Goal: Information Seeking & Learning: Learn about a topic

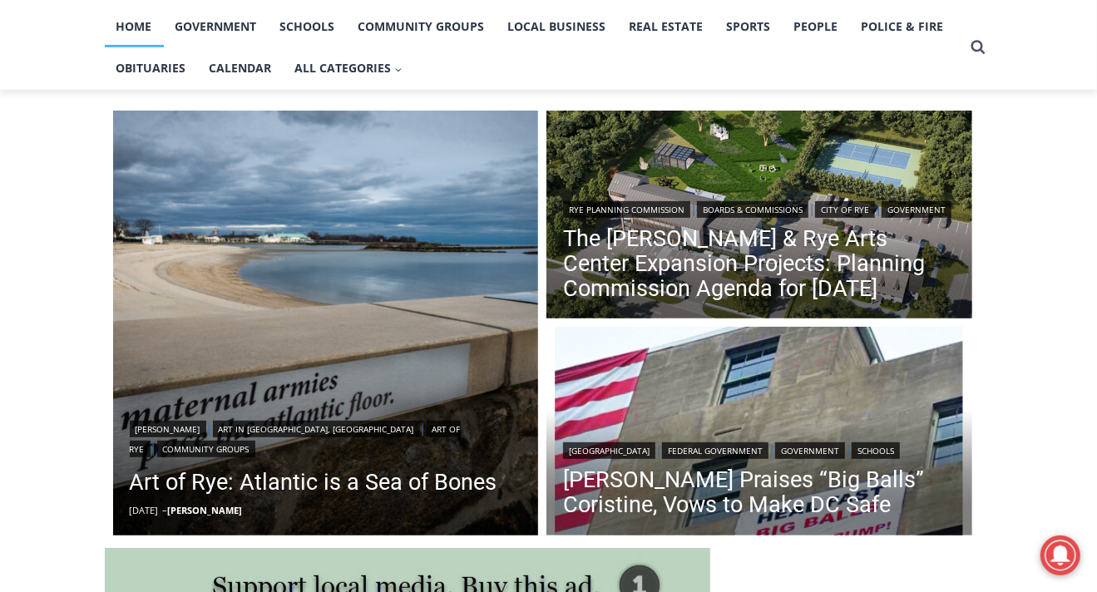
scroll to position [358, 0]
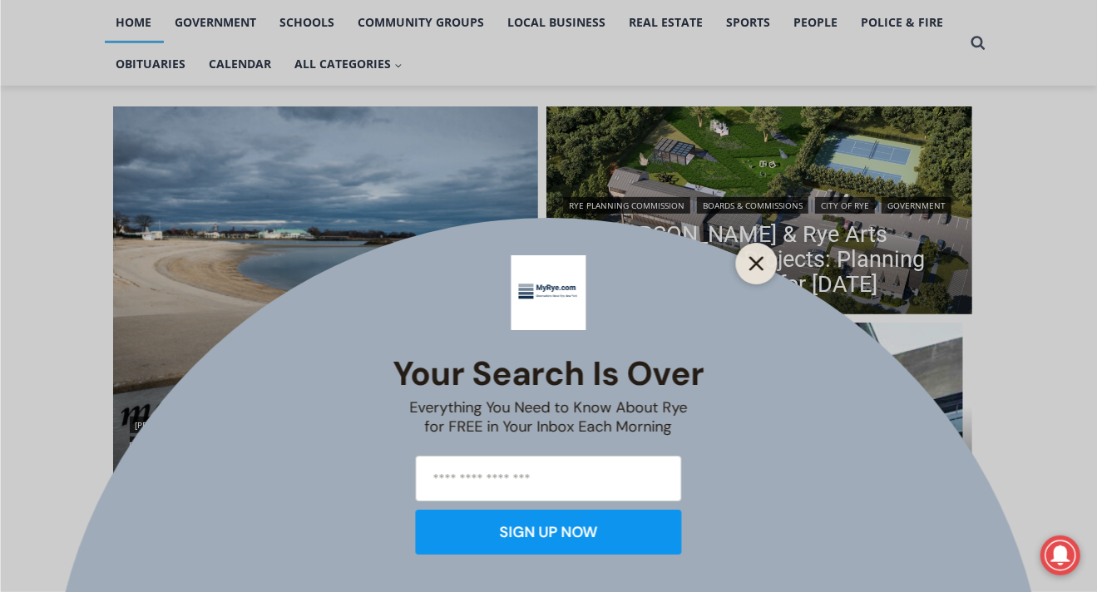
click at [757, 265] on line "Close" at bounding box center [756, 264] width 12 height 12
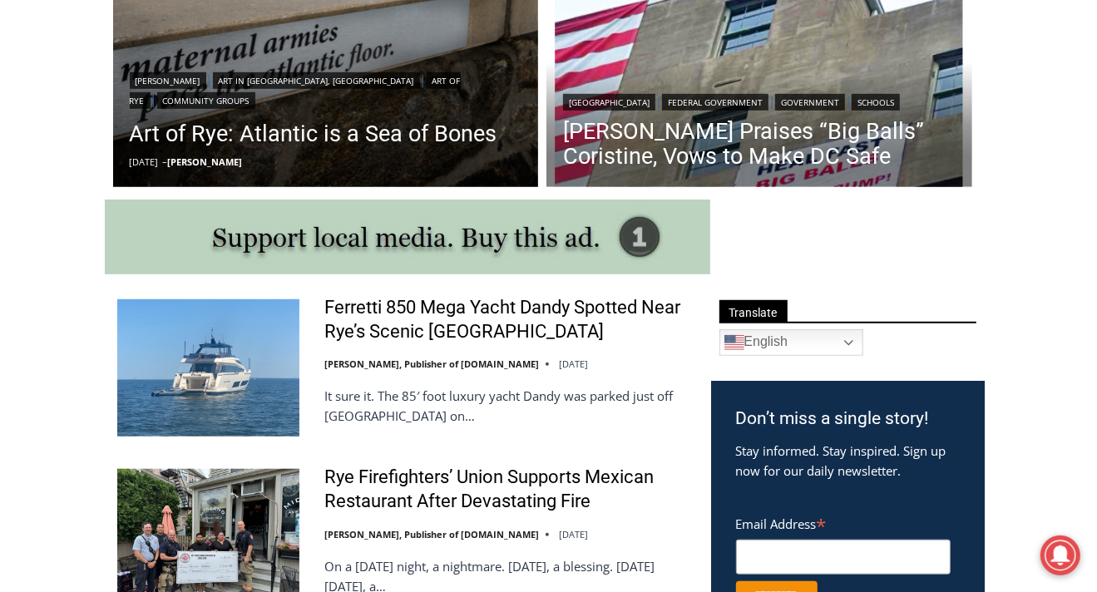
scroll to position [714, 0]
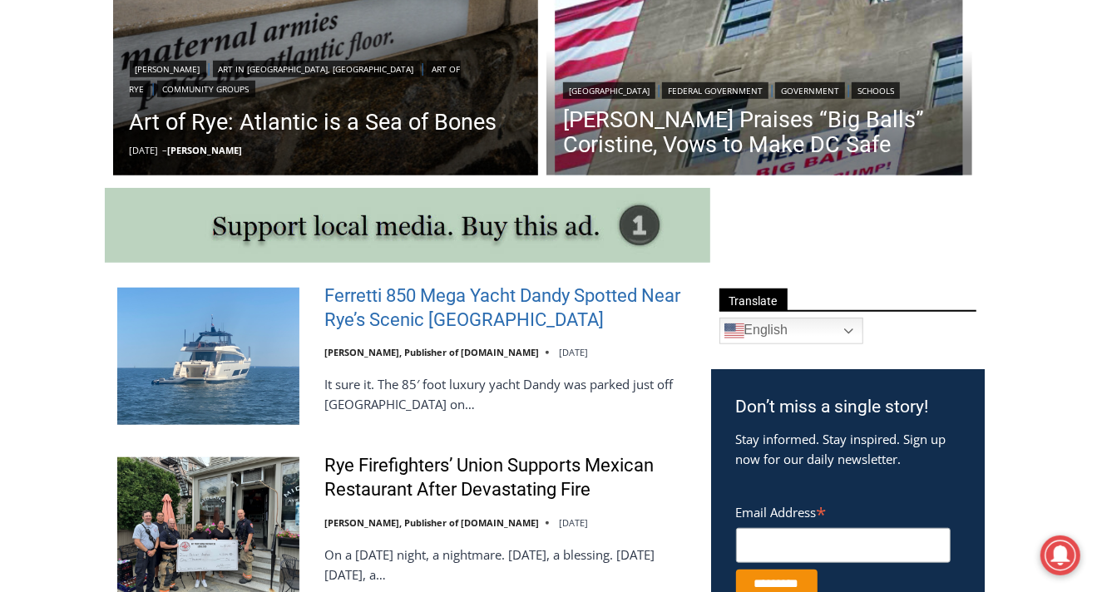
click at [581, 296] on link "Ferretti 850 Mega Yacht Dandy Spotted Near Rye’s Scenic [GEOGRAPHIC_DATA]" at bounding box center [506, 307] width 365 height 47
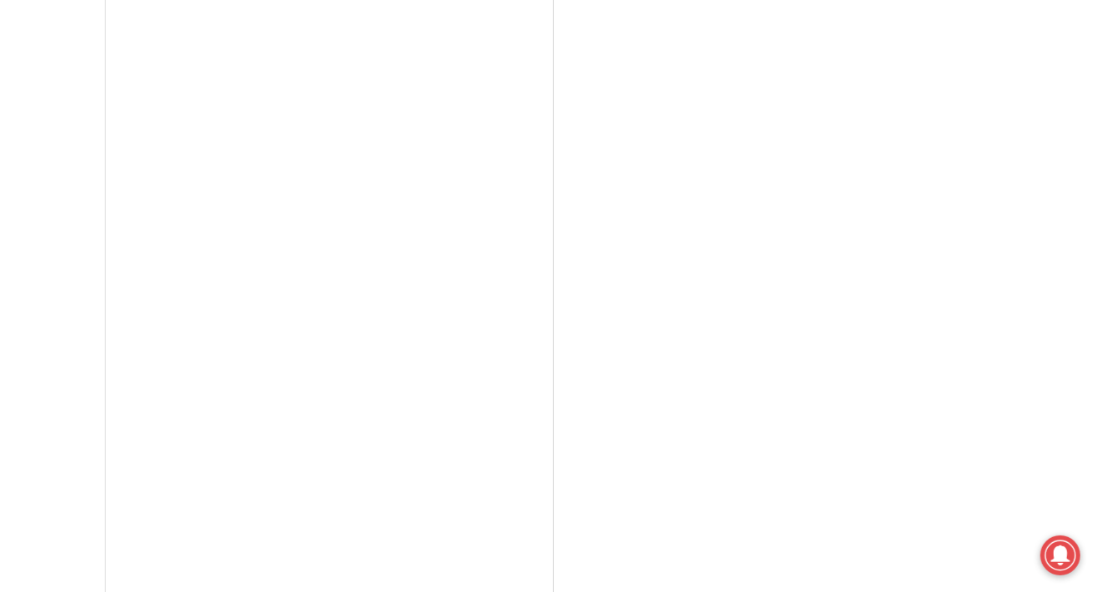
scroll to position [3850, 0]
